Goal: Transaction & Acquisition: Purchase product/service

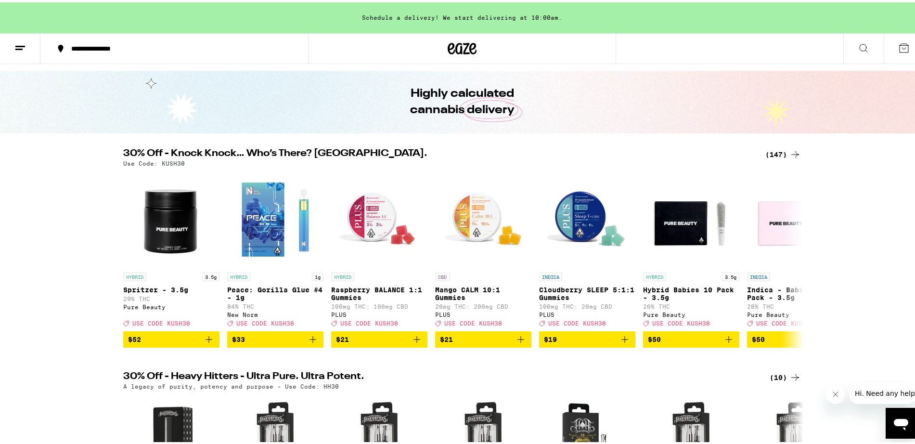
click at [779, 152] on div "(147)" at bounding box center [783, 152] width 36 height 12
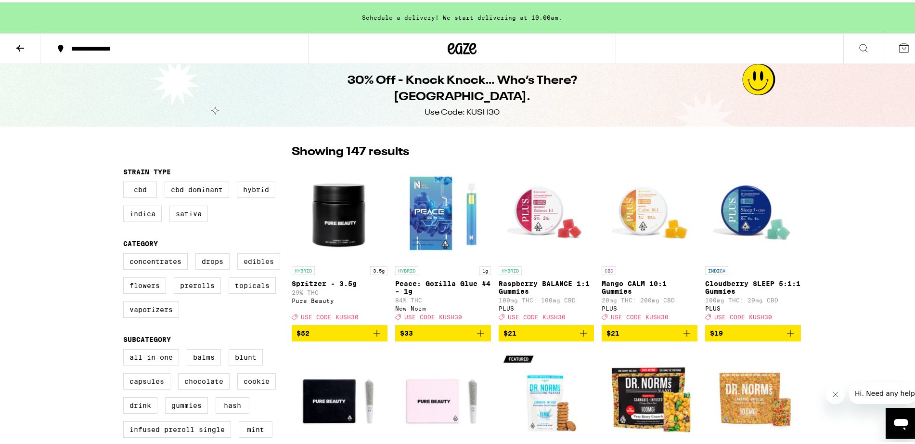
click at [243, 263] on label "Edibles" at bounding box center [258, 259] width 43 height 16
click at [126, 253] on input "Edibles" at bounding box center [125, 252] width 0 height 0
checkbox input "true"
